Goal: Task Accomplishment & Management: Manage account settings

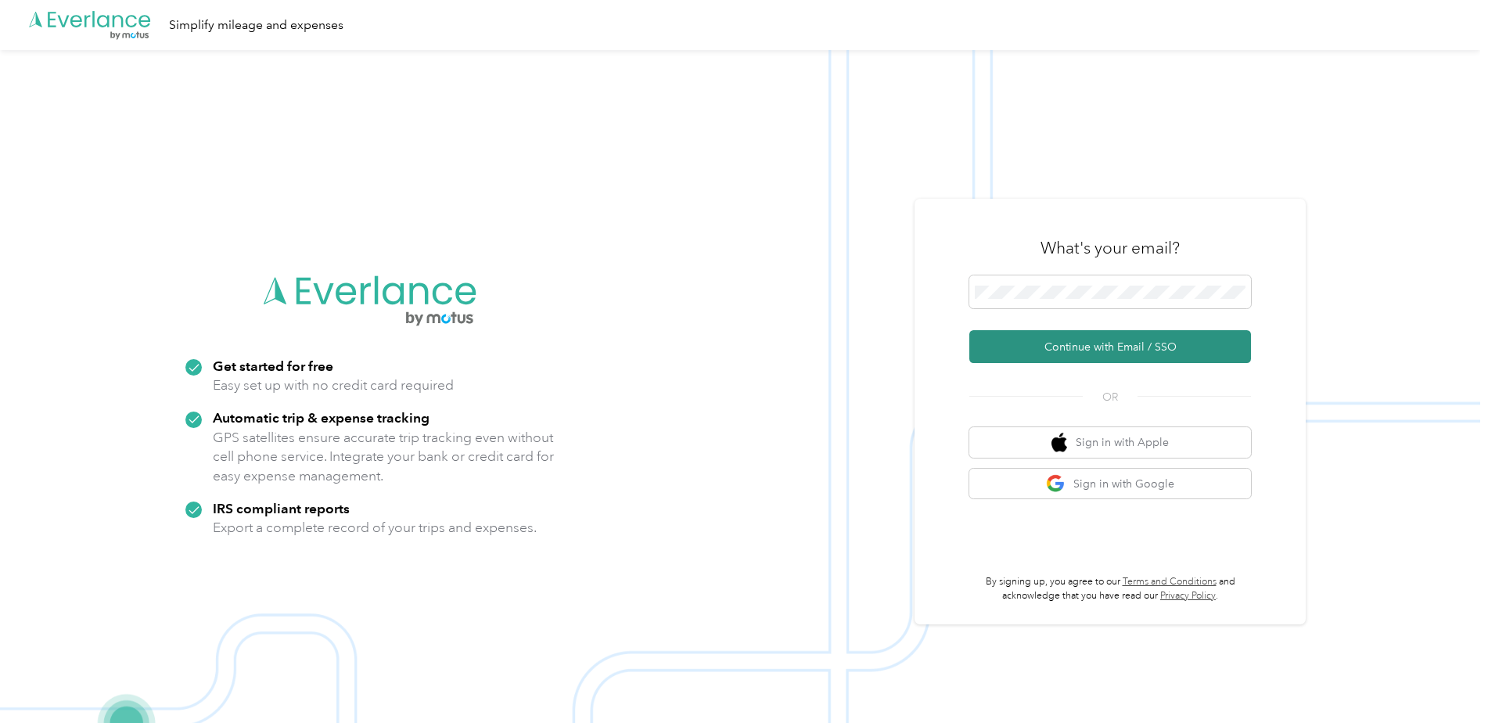
click at [1068, 345] on button "Continue with Email / SSO" at bounding box center [1110, 346] width 282 height 33
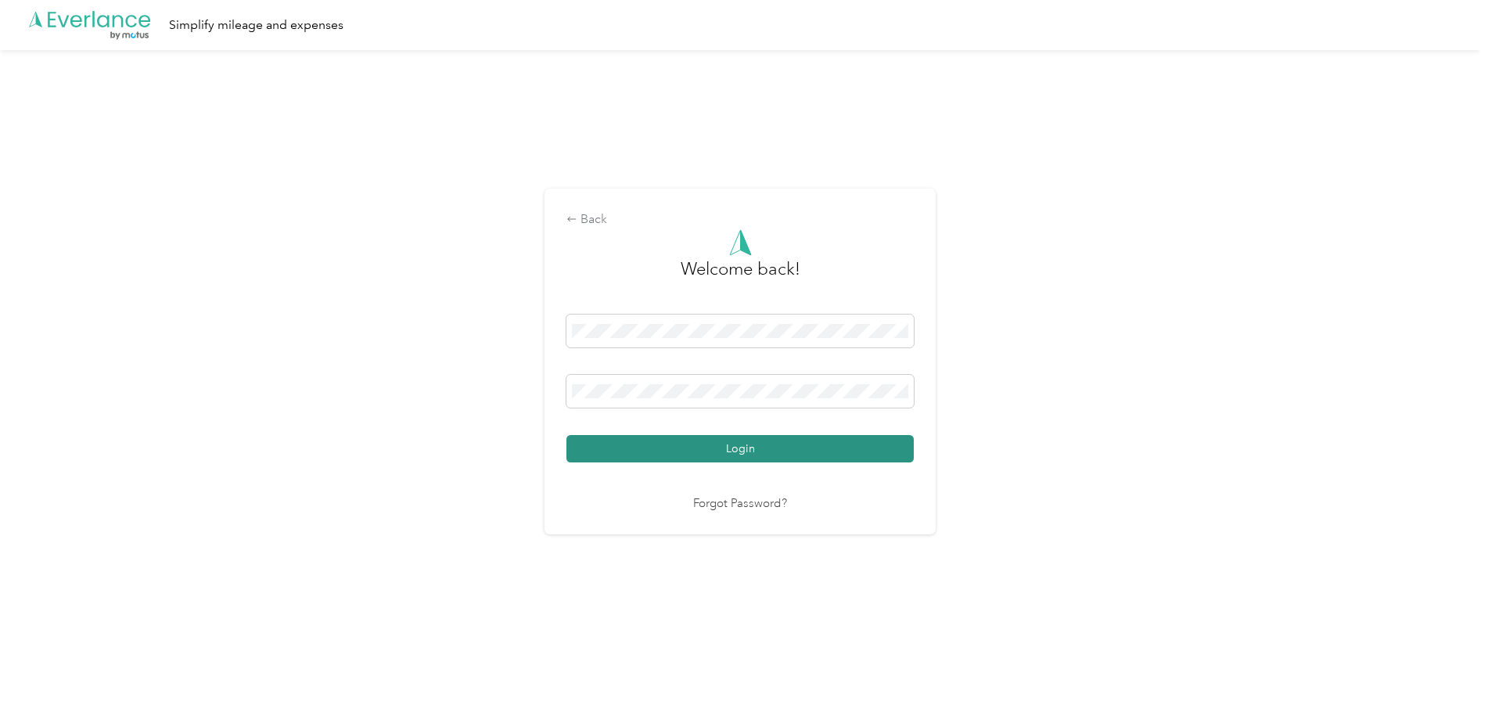
click at [733, 448] on button "Login" at bounding box center [740, 448] width 347 height 27
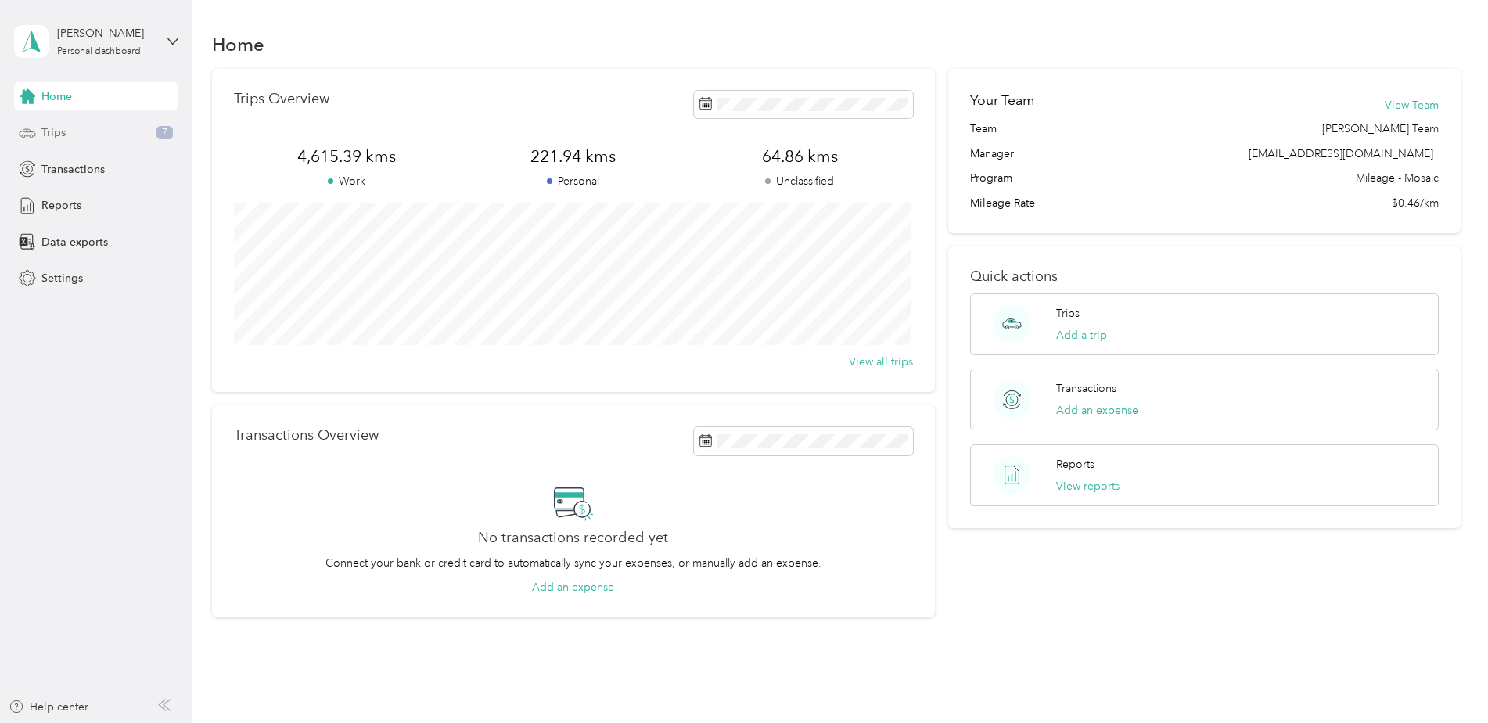
click at [42, 128] on span "Trips" at bounding box center [53, 132] width 24 height 16
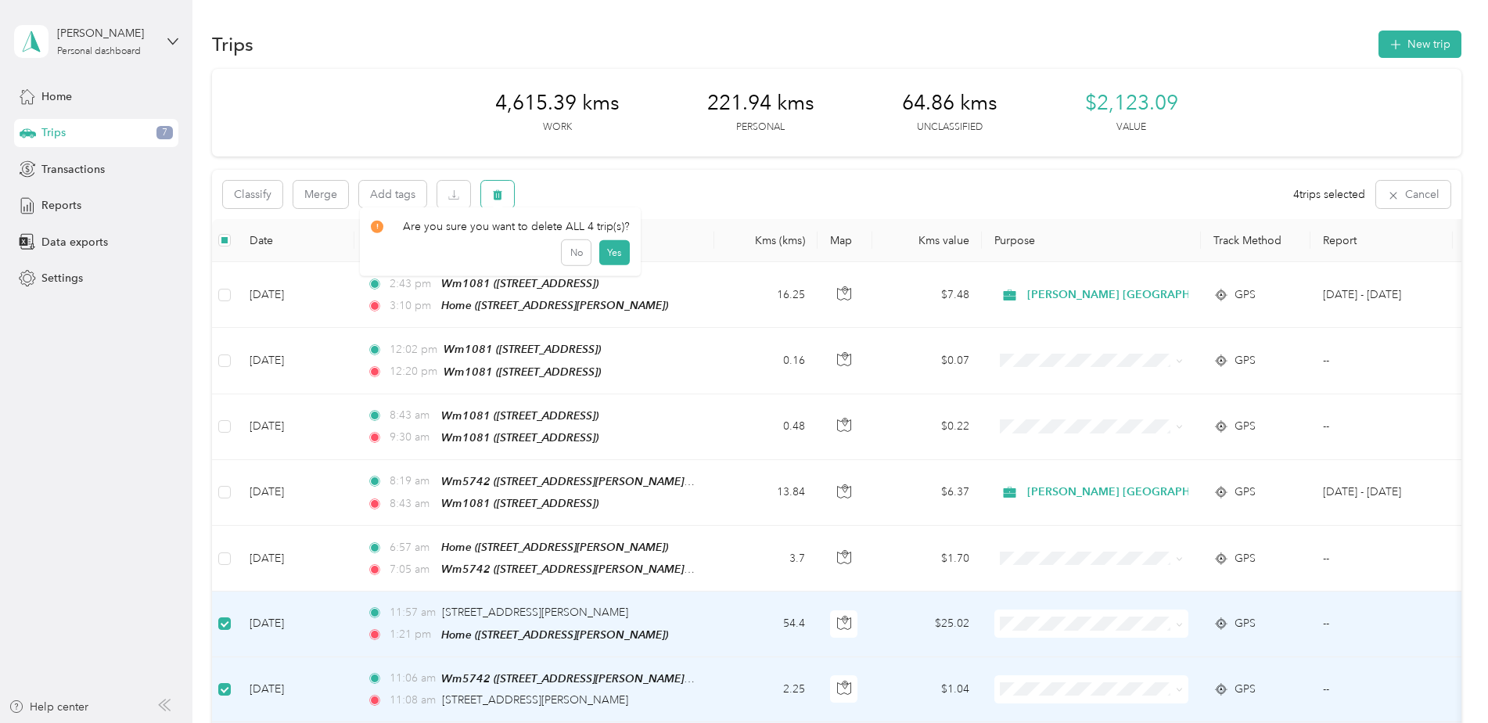
click at [496, 191] on icon "button" at bounding box center [497, 194] width 11 height 11
click at [617, 254] on button "Yes" at bounding box center [614, 259] width 31 height 25
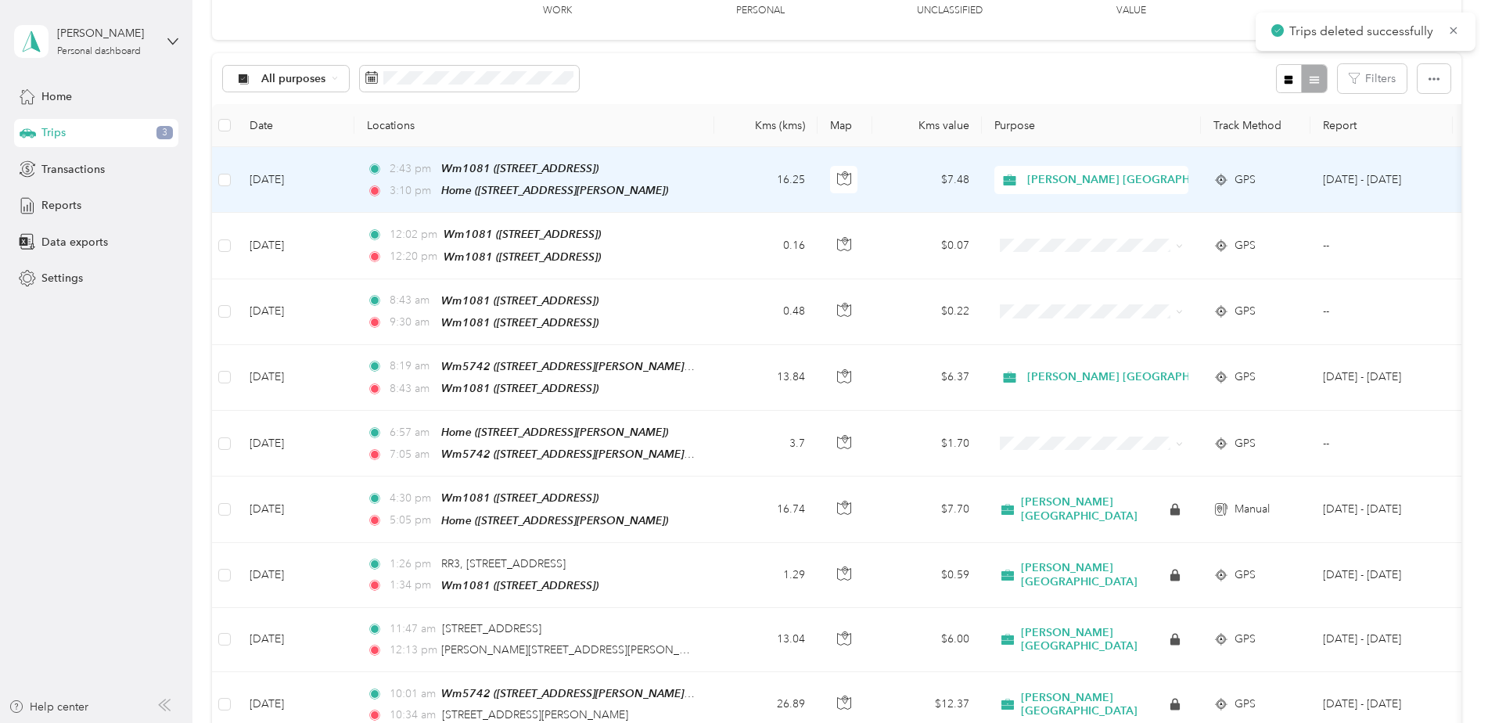
scroll to position [156, 0]
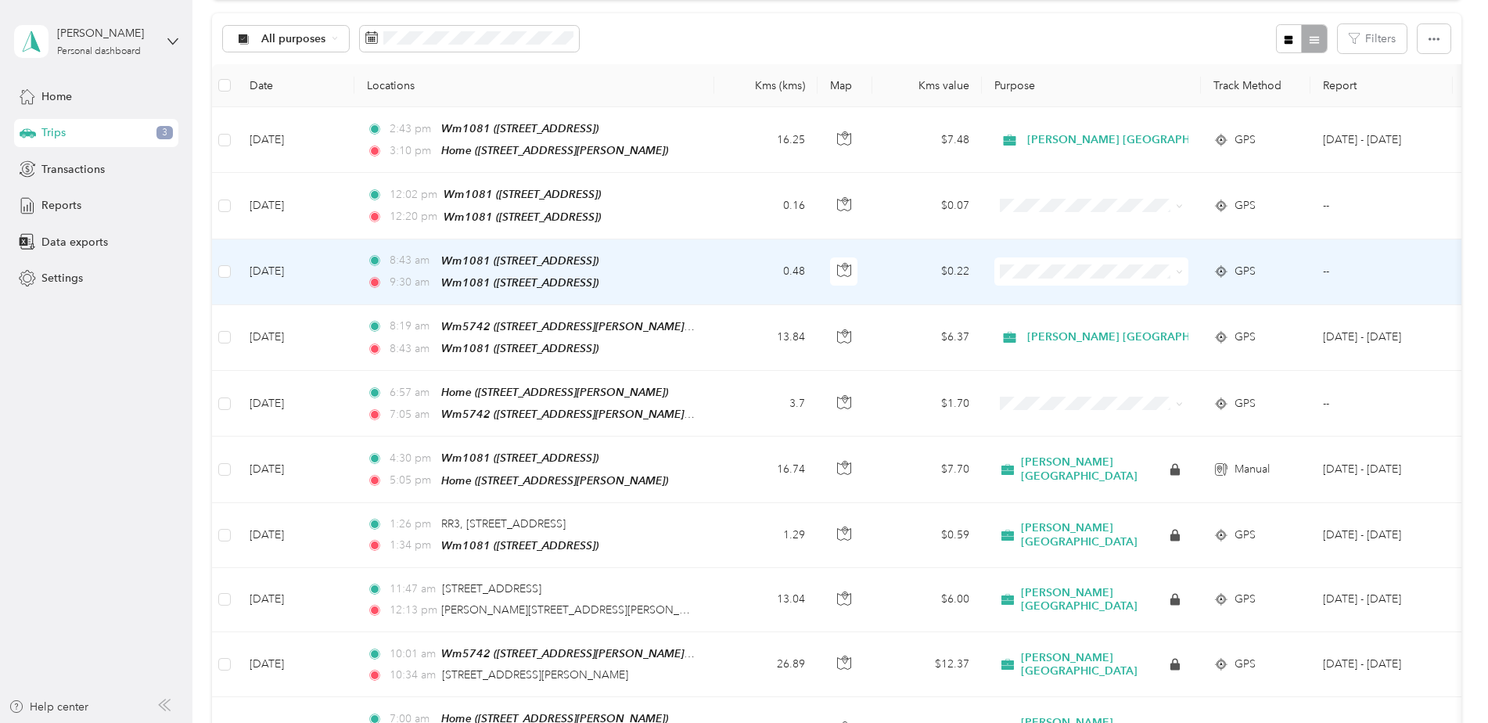
click at [223, 254] on td at bounding box center [224, 272] width 25 height 66
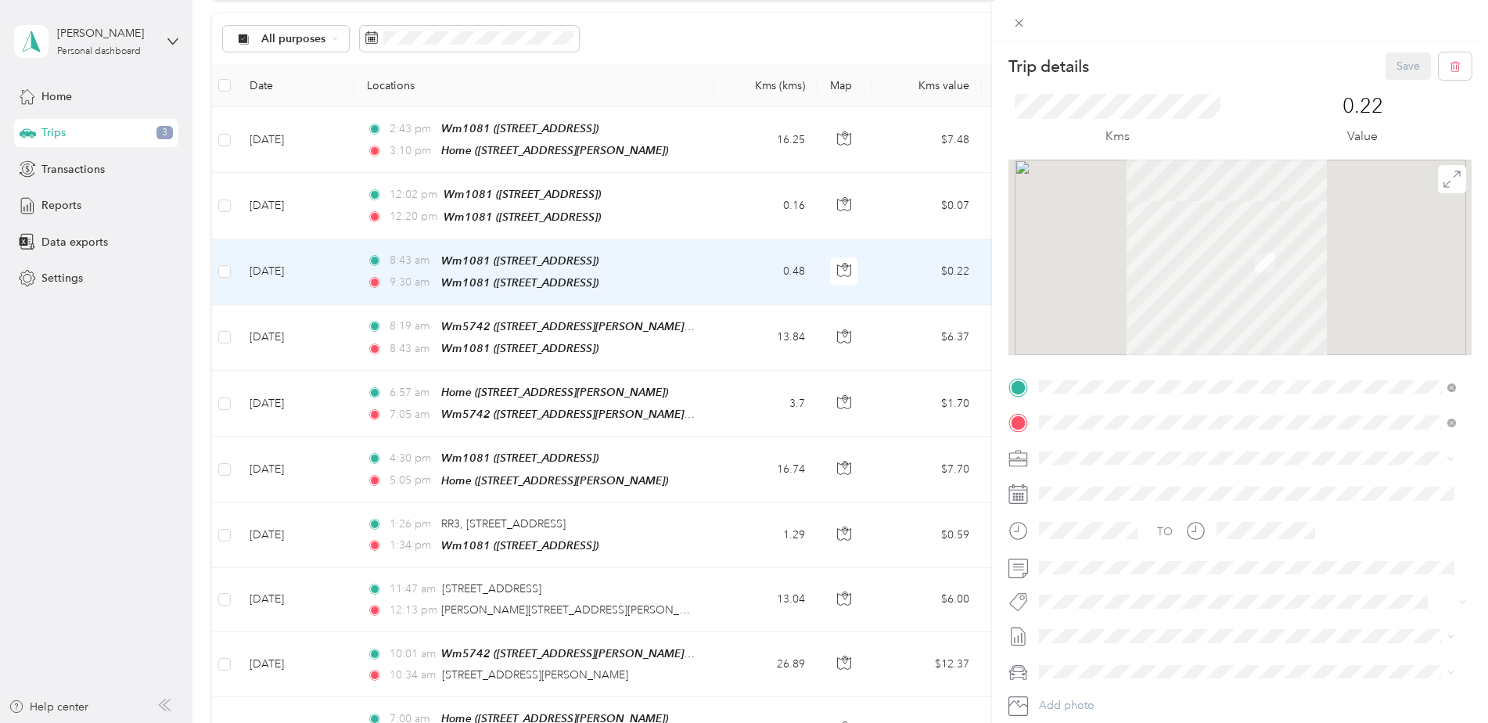
click at [223, 199] on div "Trip details Save This trip cannot be edited because it is either under review,…" at bounding box center [744, 361] width 1488 height 723
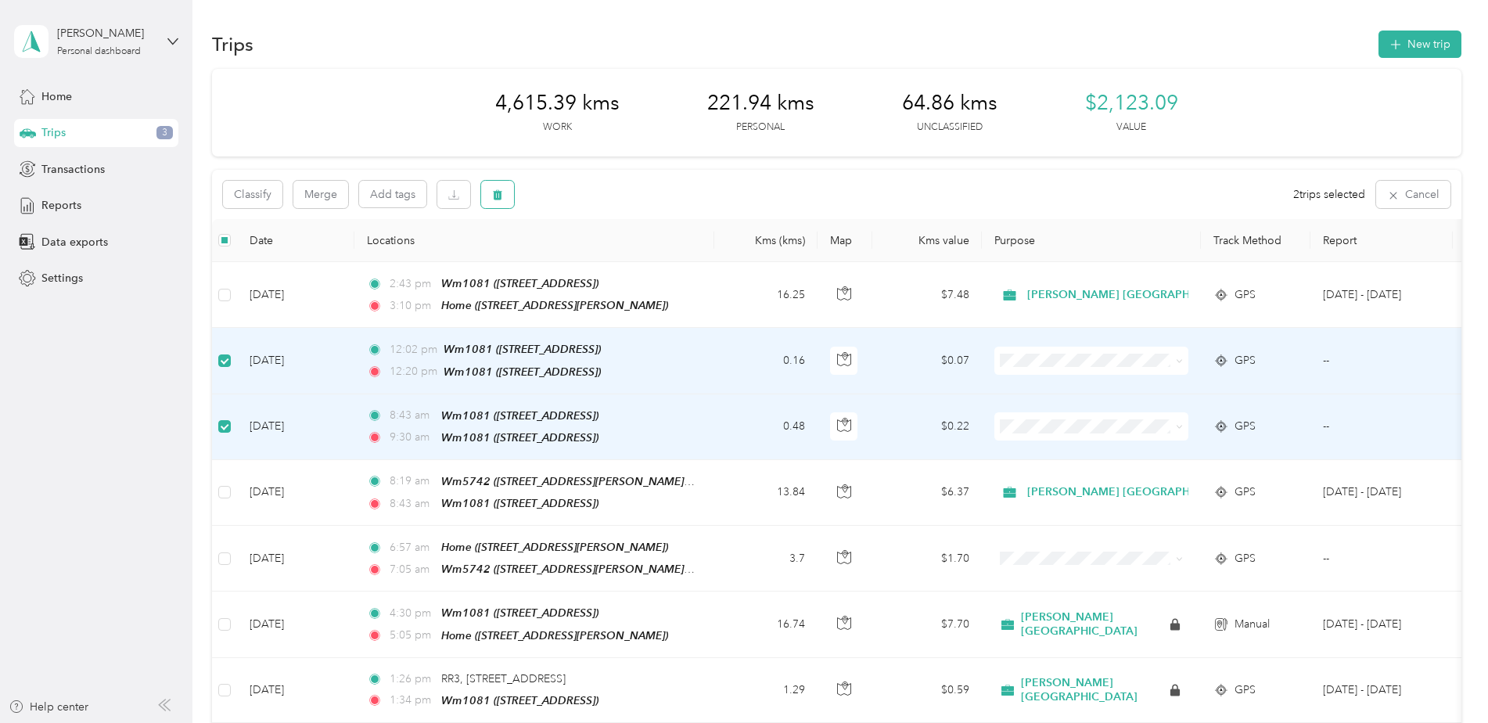
click at [495, 194] on icon "button" at bounding box center [497, 195] width 9 height 10
click at [612, 260] on button "Yes" at bounding box center [614, 259] width 31 height 25
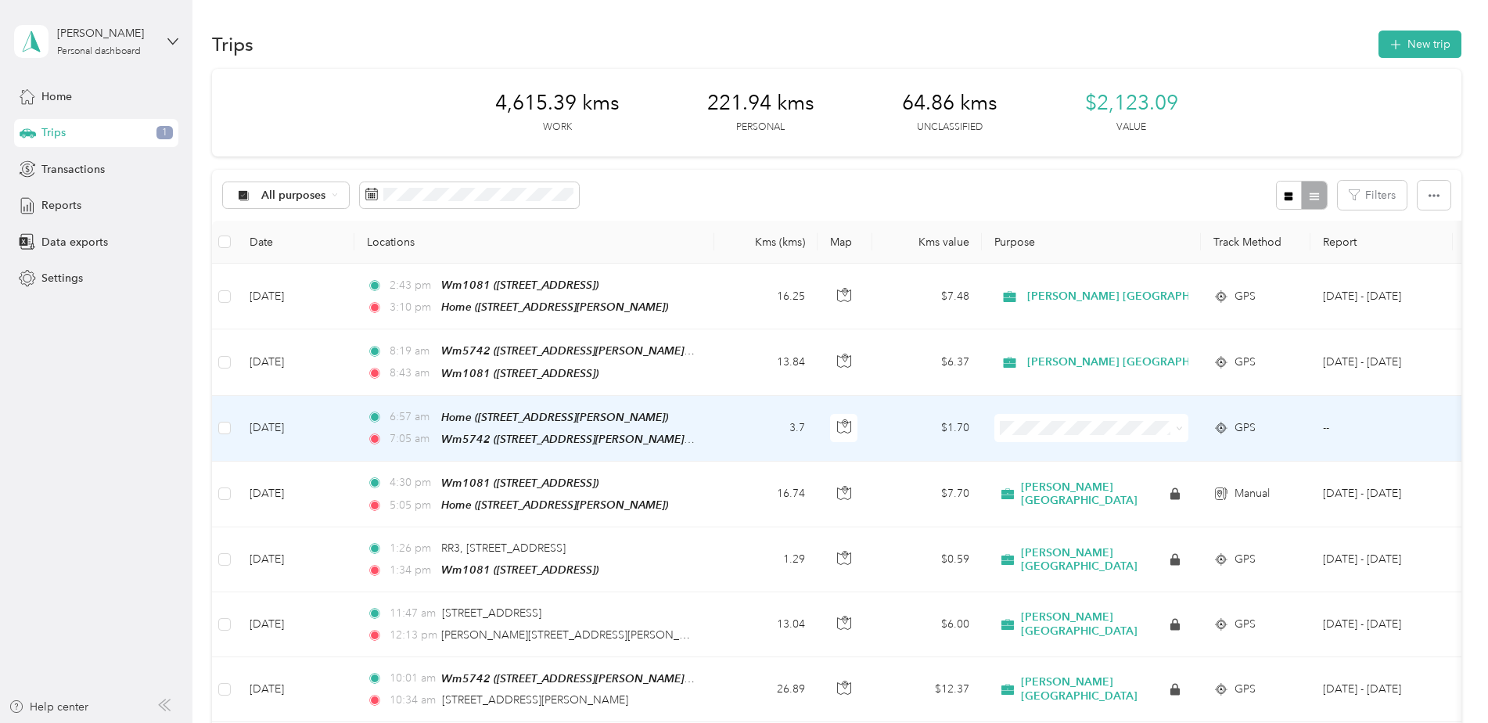
click at [279, 420] on td "[DATE]" at bounding box center [295, 429] width 117 height 66
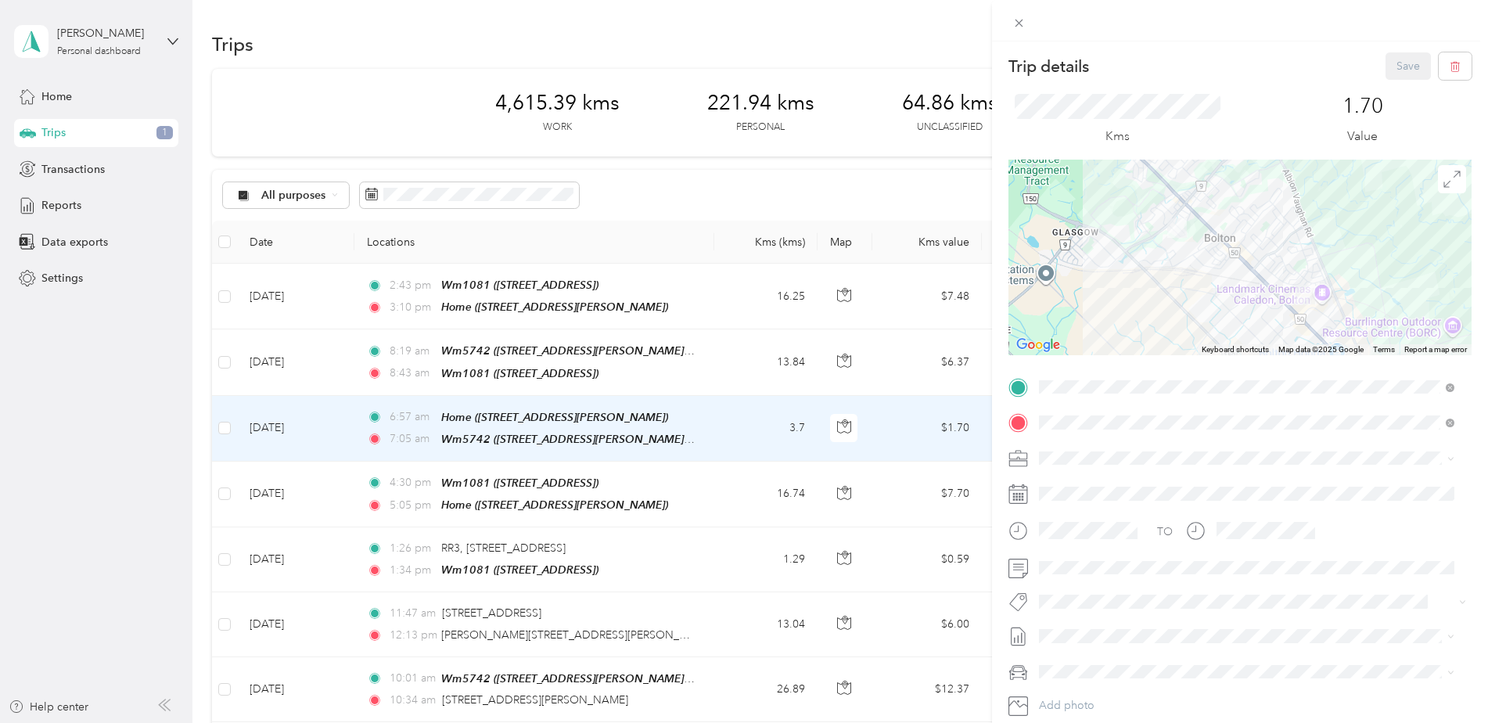
click at [1071, 483] on span "[PERSON_NAME] [GEOGRAPHIC_DATA]" at bounding box center [1146, 477] width 203 height 13
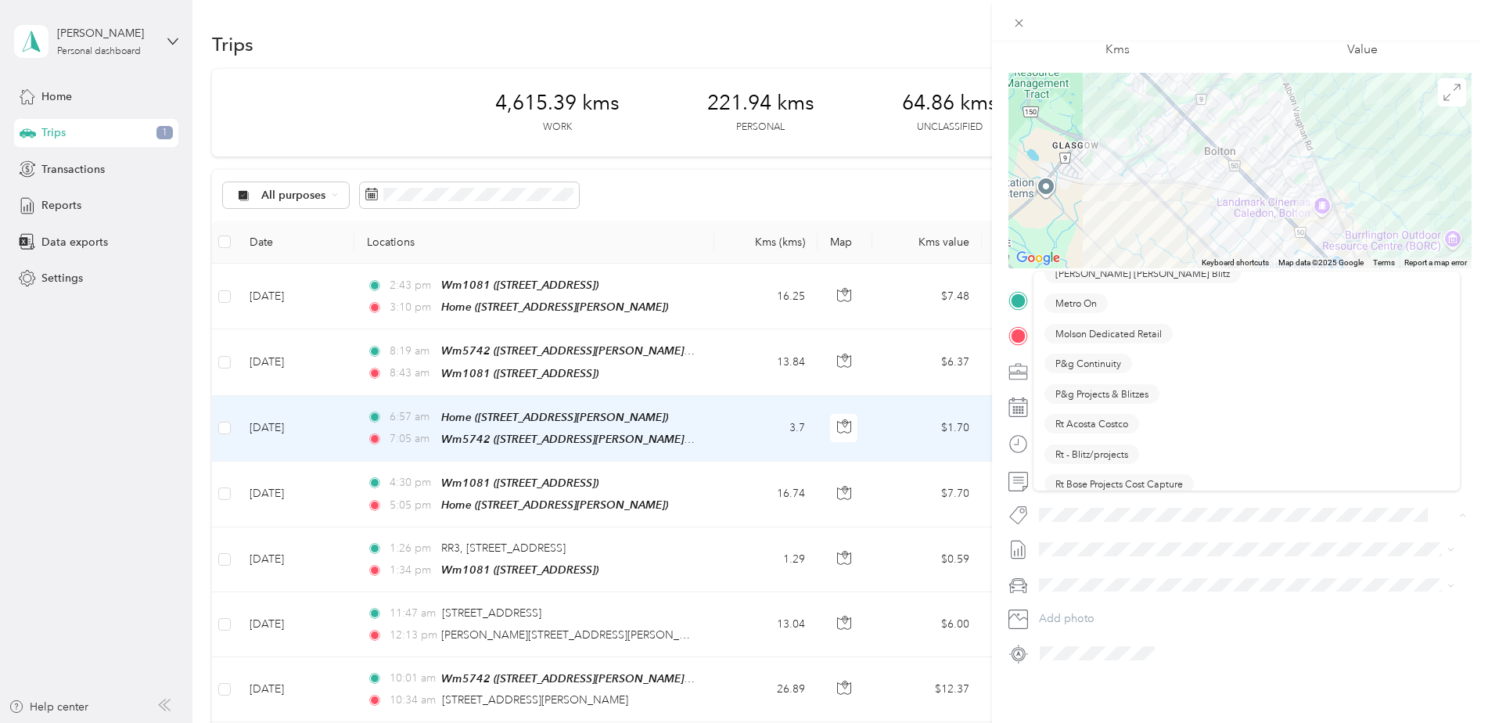
scroll to position [782, 0]
click at [1093, 406] on span "P&g Continuity" at bounding box center [1089, 403] width 66 height 13
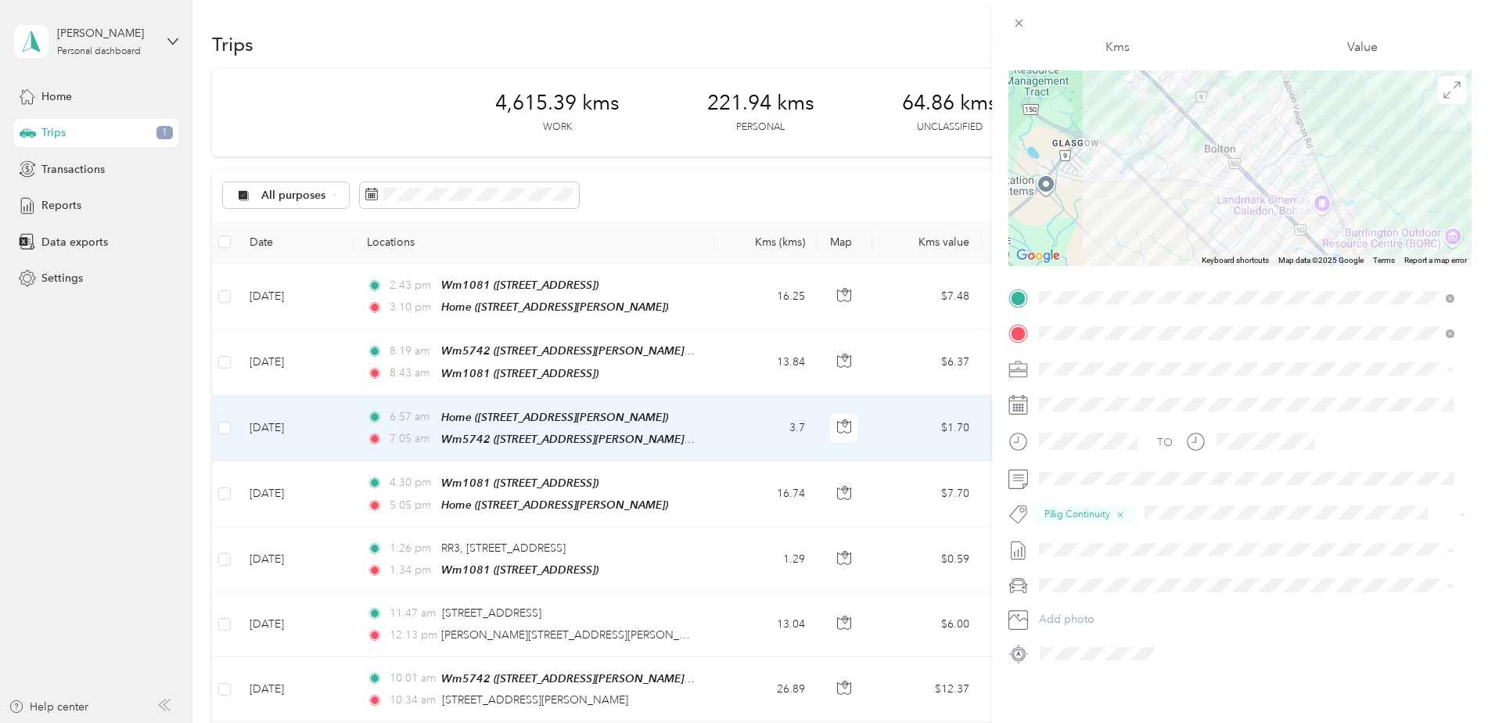
click at [264, 358] on div "Trip details Save This trip cannot be edited because it is either under review,…" at bounding box center [744, 361] width 1488 height 723
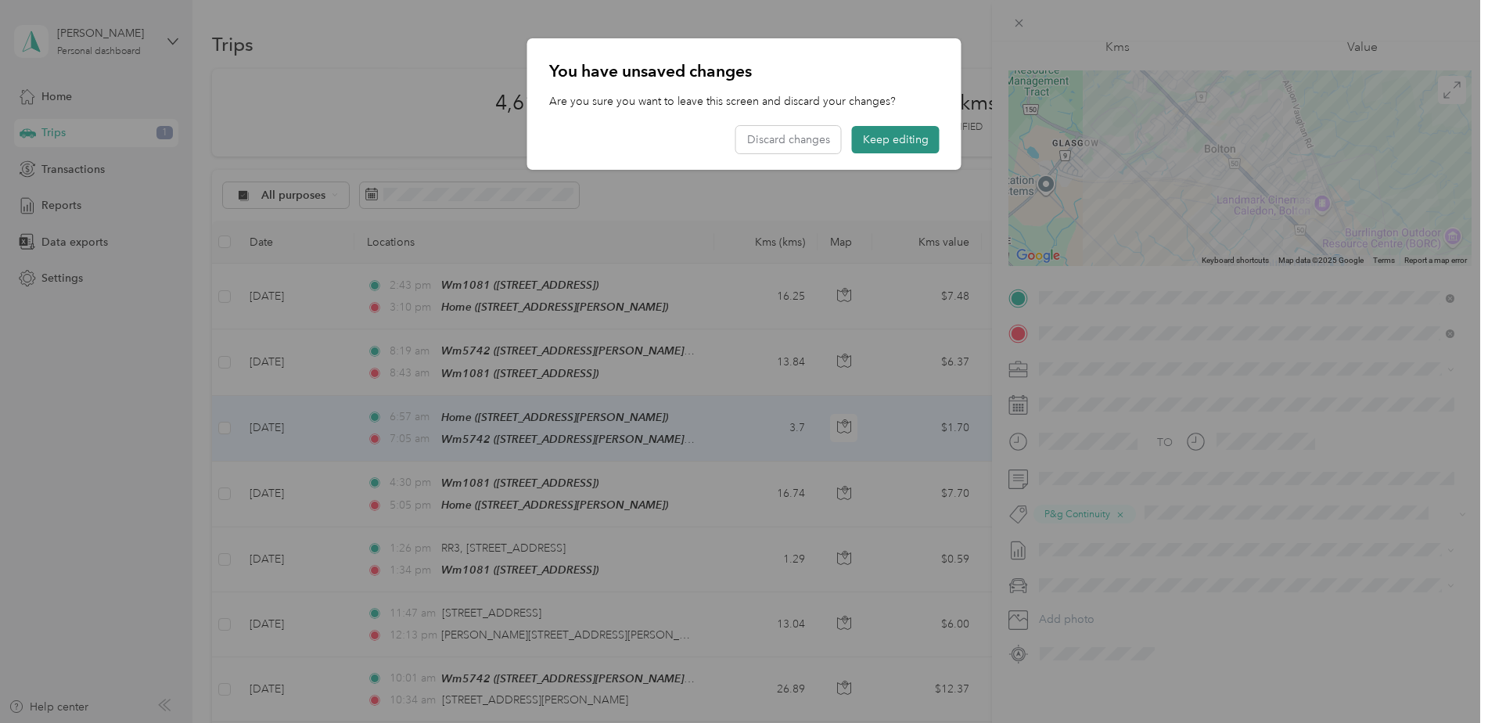
click at [908, 135] on button "Keep editing" at bounding box center [896, 139] width 88 height 27
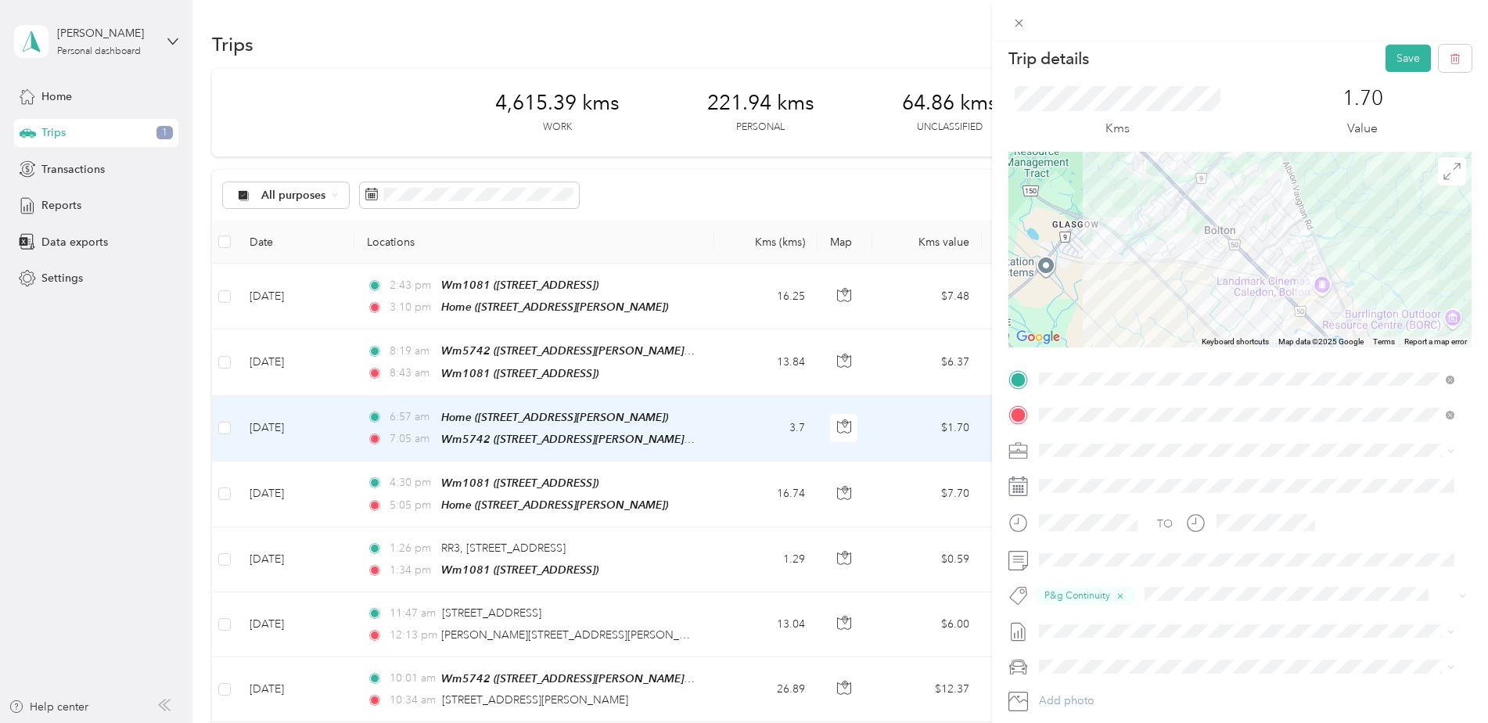
scroll to position [0, 0]
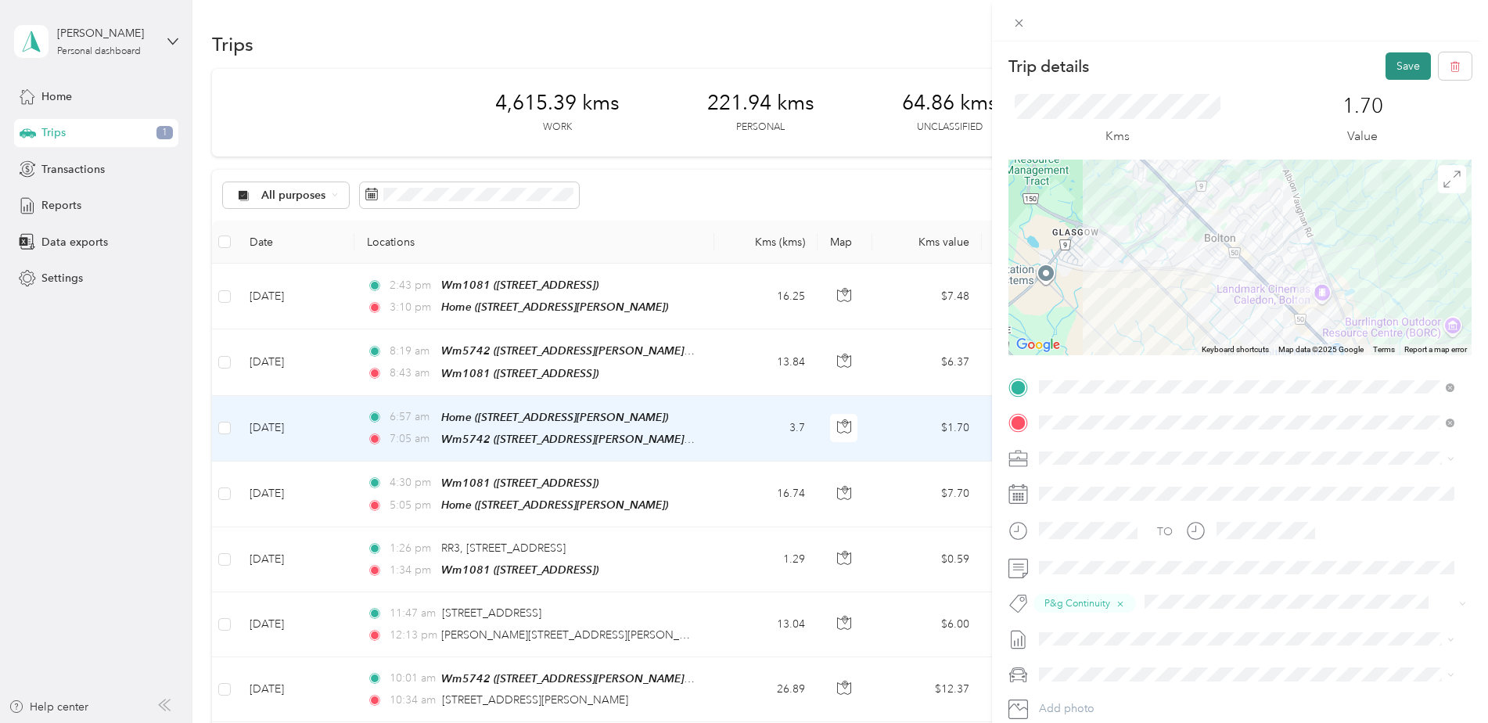
click at [1393, 57] on button "Save" at bounding box center [1408, 65] width 45 height 27
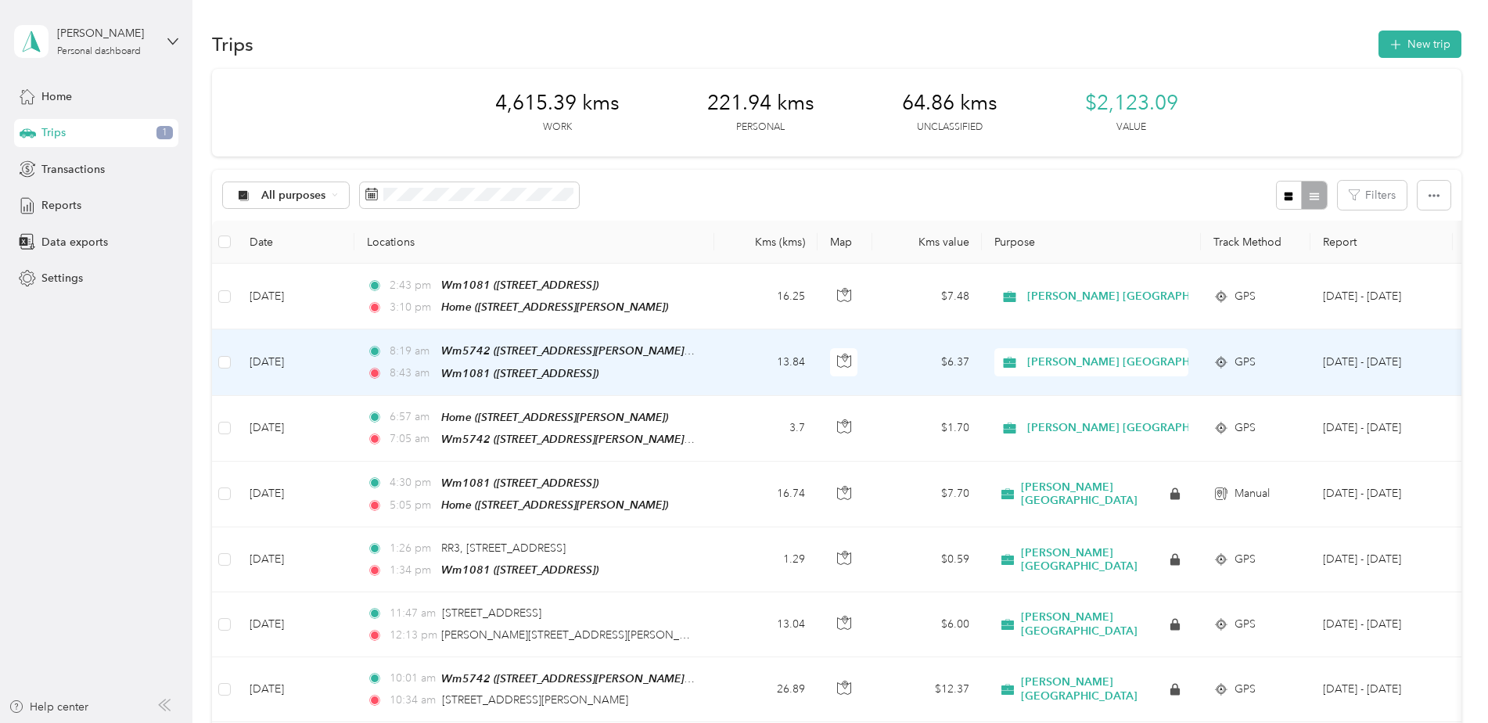
click at [281, 358] on td "[DATE]" at bounding box center [295, 362] width 117 height 66
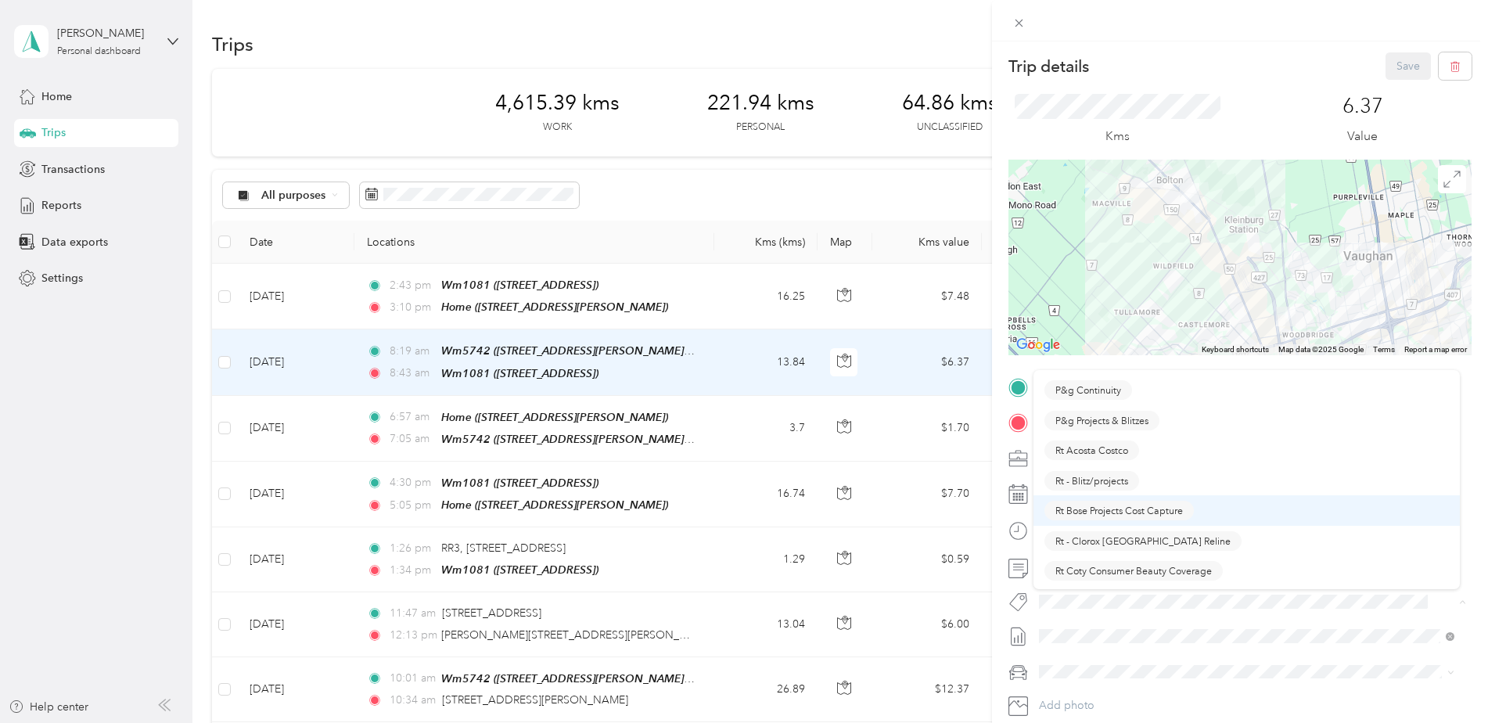
scroll to position [782, 0]
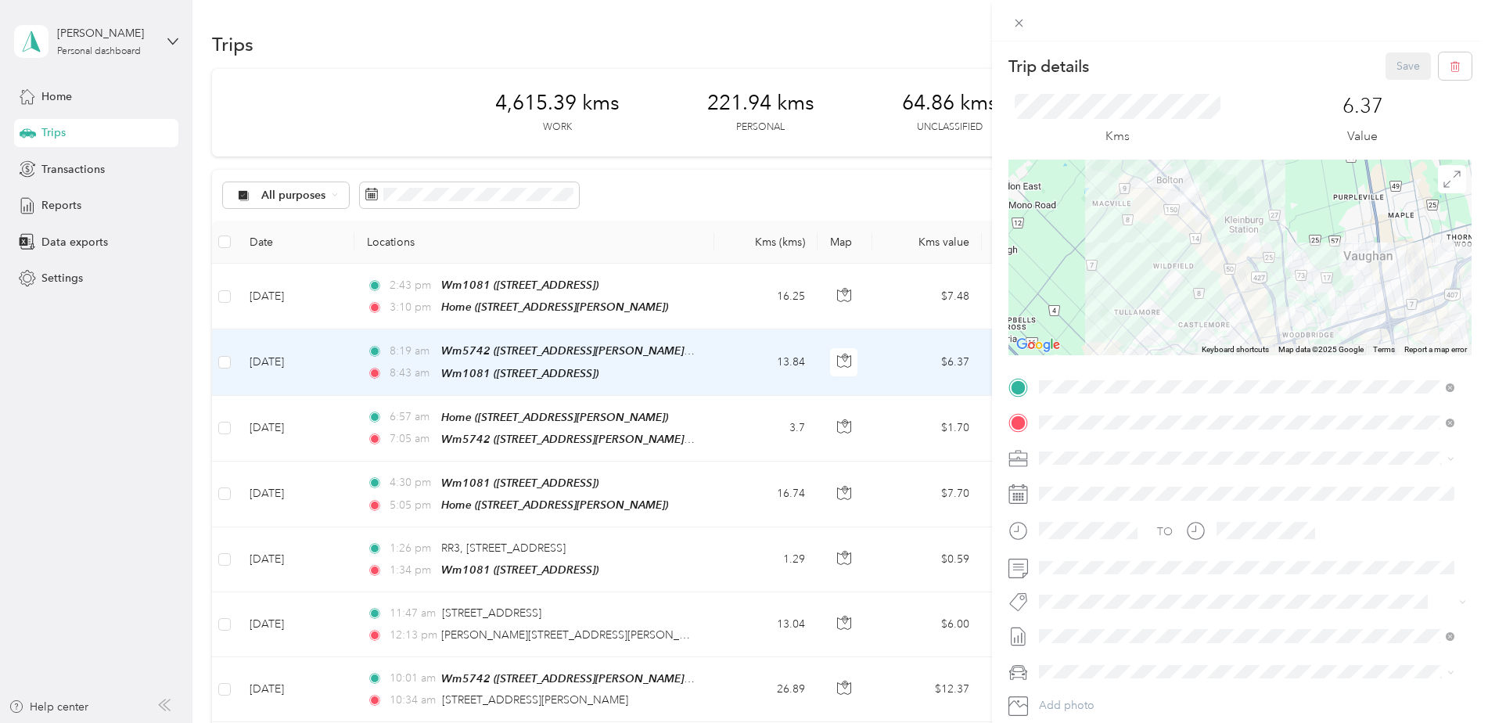
click at [1084, 507] on button "P&g Continuity" at bounding box center [1089, 505] width 88 height 20
click at [1398, 59] on button "Save" at bounding box center [1408, 65] width 45 height 27
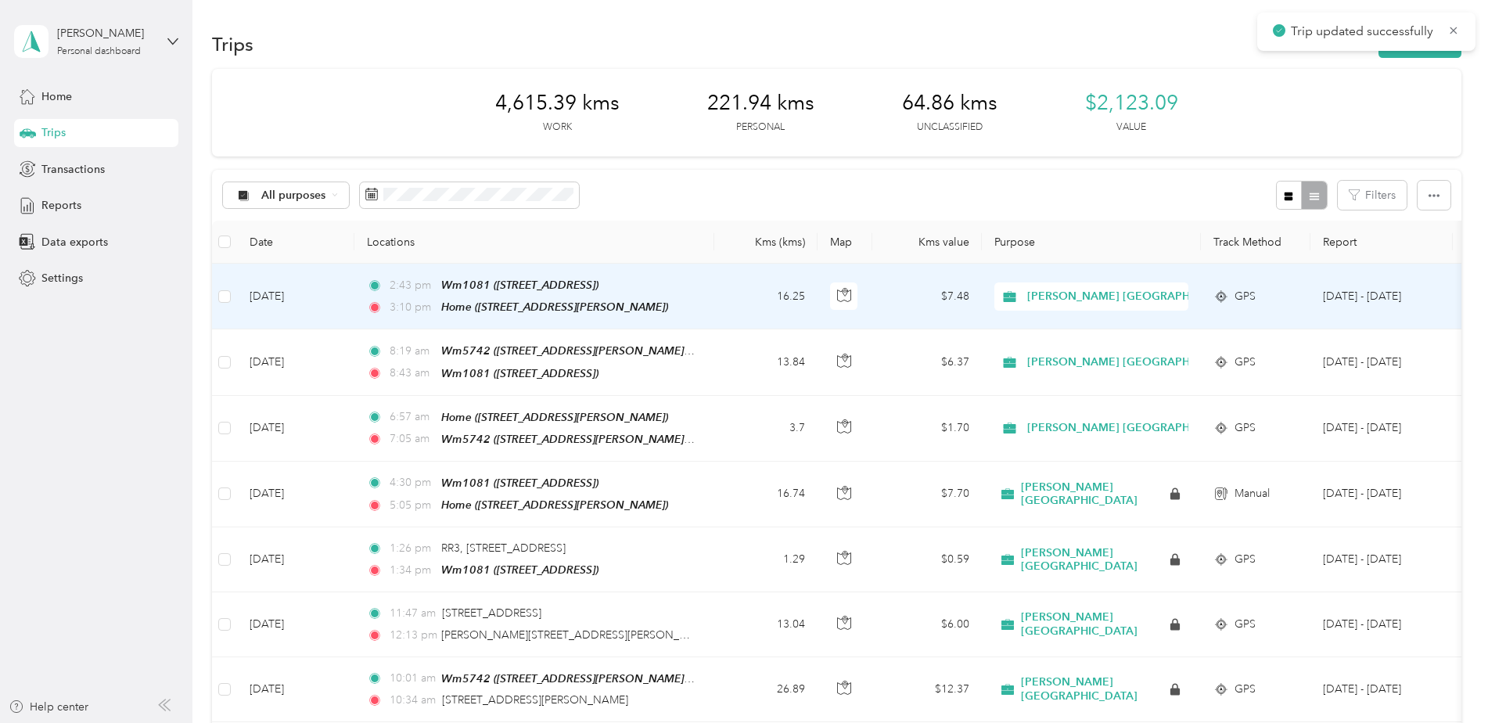
click at [276, 289] on td "[DATE]" at bounding box center [295, 297] width 117 height 66
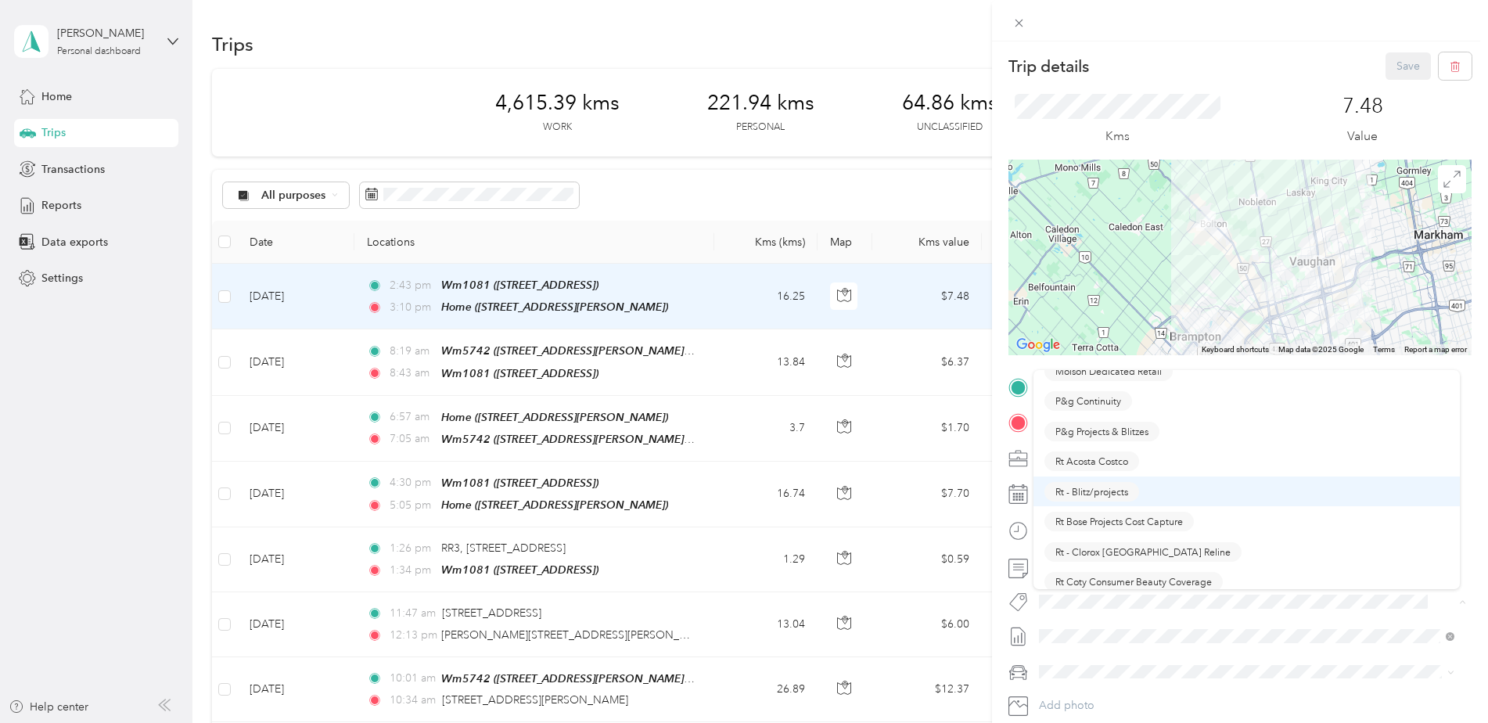
scroll to position [861, 0]
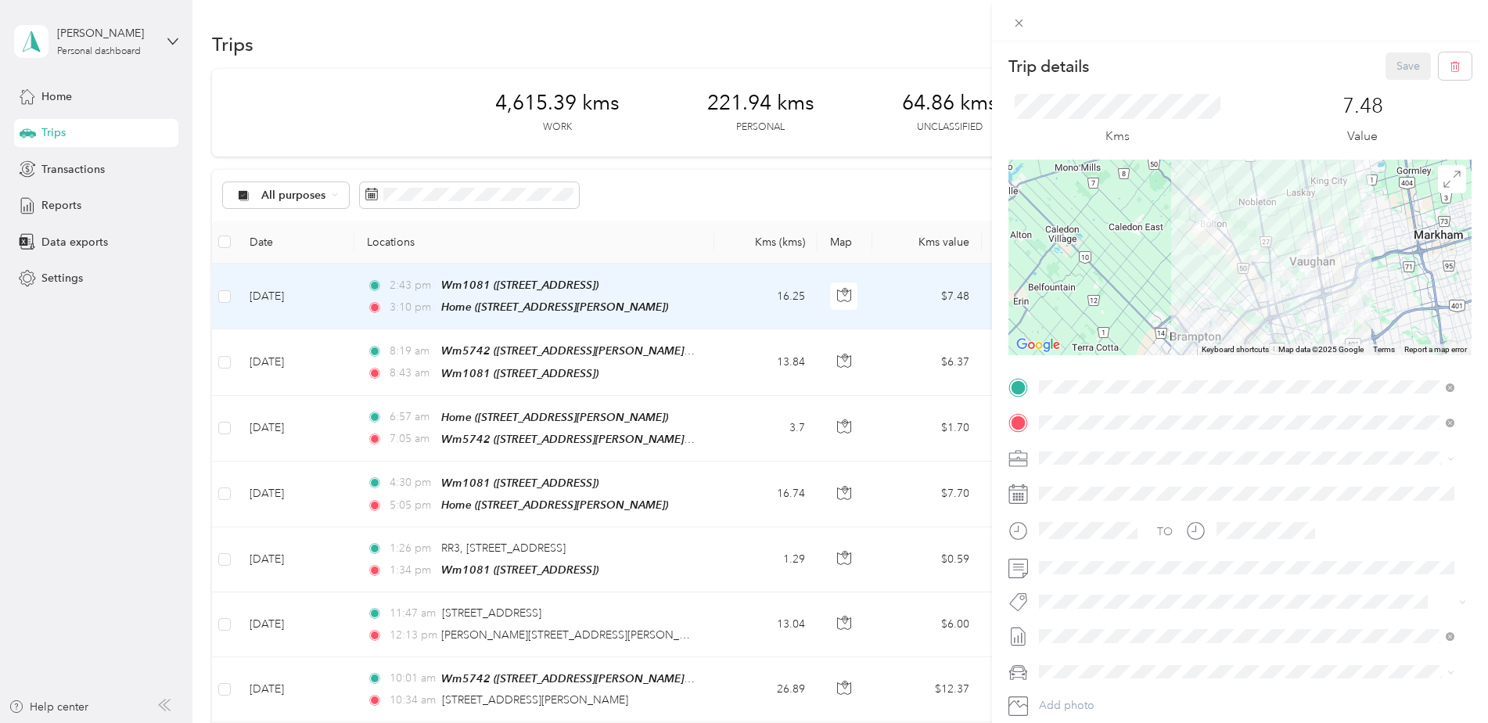
click at [1099, 427] on button "P&g Continuity" at bounding box center [1089, 427] width 88 height 20
click at [1388, 56] on button "Save" at bounding box center [1408, 65] width 45 height 27
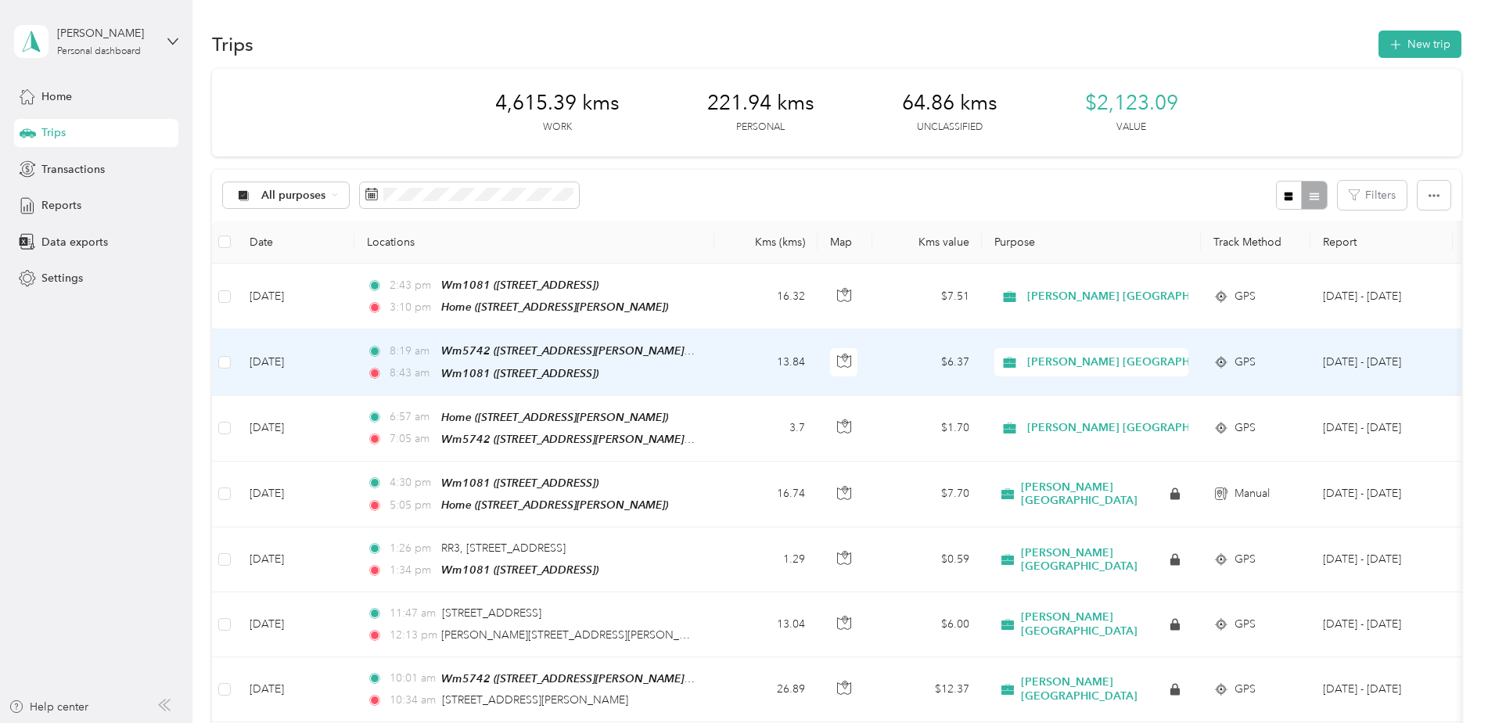
click at [279, 358] on td "[DATE]" at bounding box center [295, 362] width 117 height 66
